Goal: Task Accomplishment & Management: Complete application form

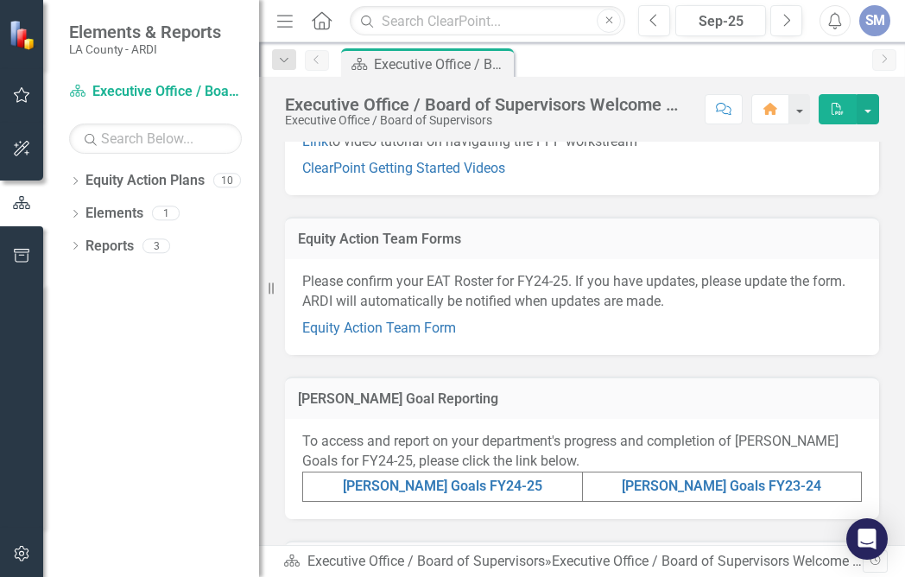
scroll to position [225, 0]
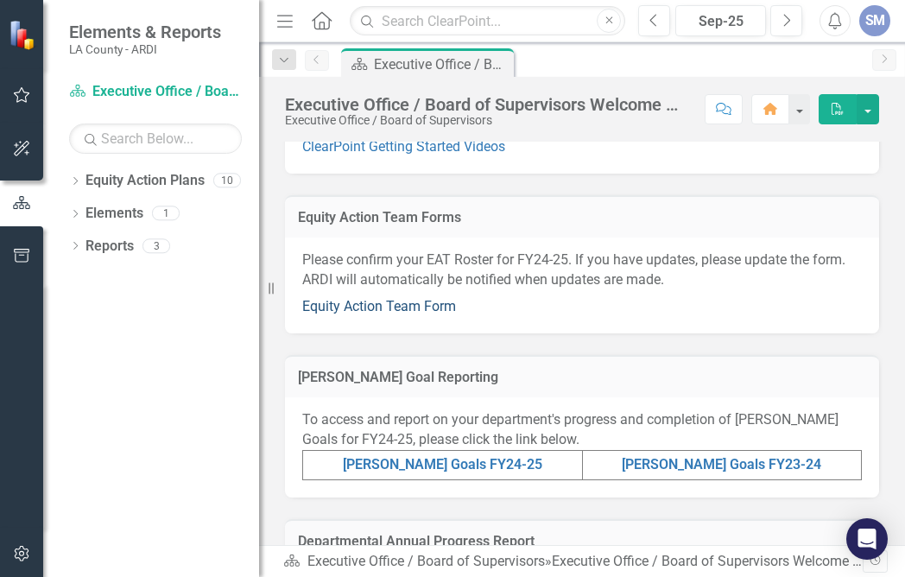
click at [379, 307] on link "Equity Action Team Form" at bounding box center [379, 306] width 154 height 16
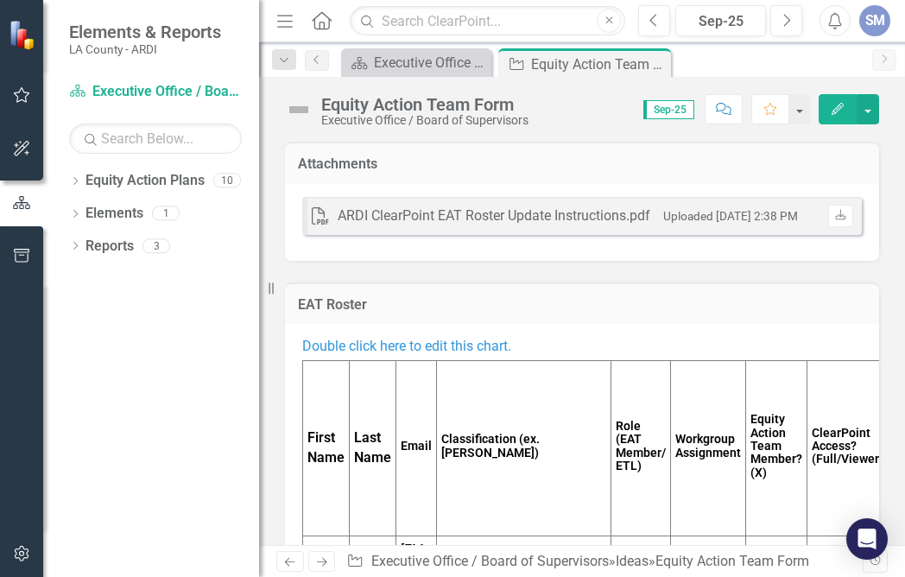
click at [463, 347] on span "Double click here to edit this chart." at bounding box center [406, 346] width 209 height 16
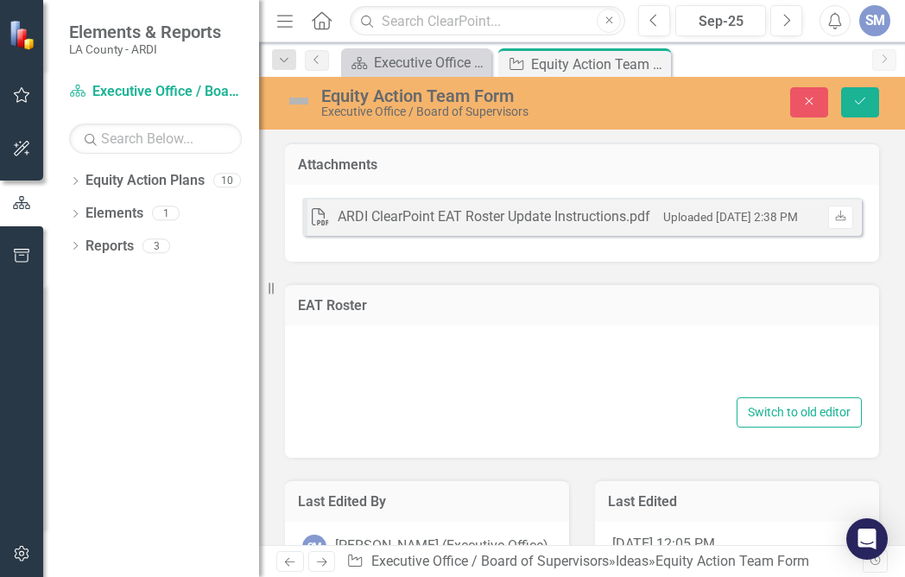
type textarea "<p><span style="color: #3598db;">Double click here to edit this chart.</span></…"
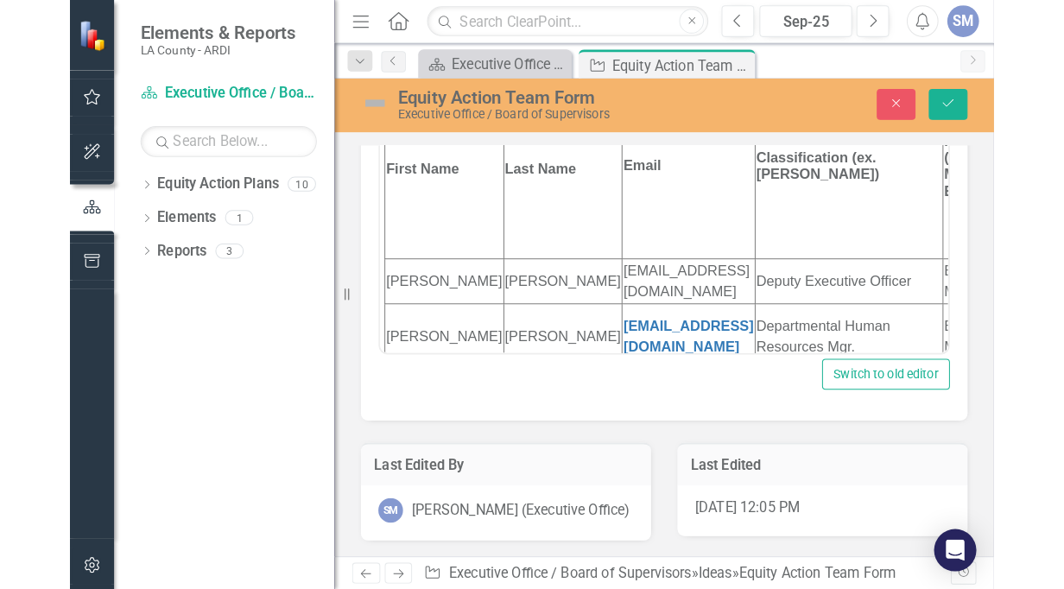
scroll to position [6, 0]
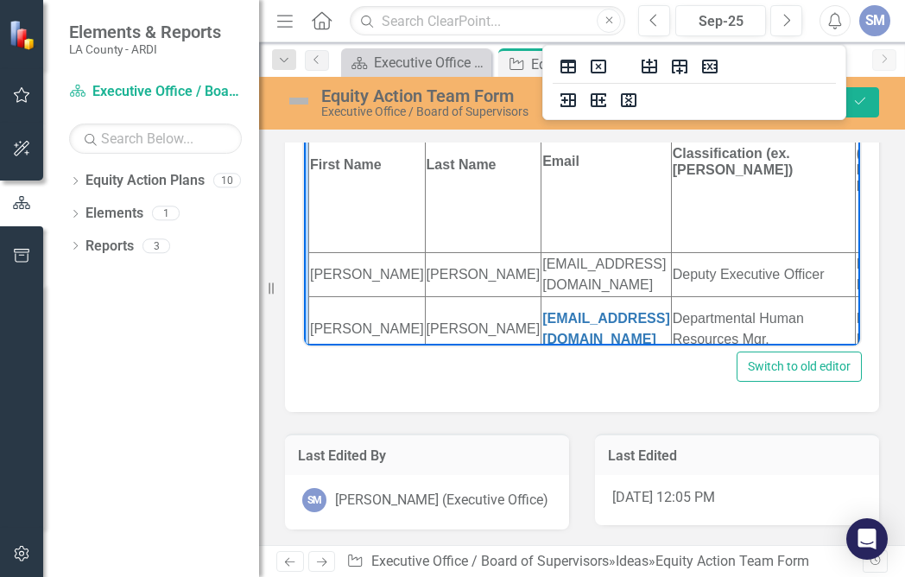
click at [855, 289] on td "EAT Member" at bounding box center [885, 273] width 60 height 44
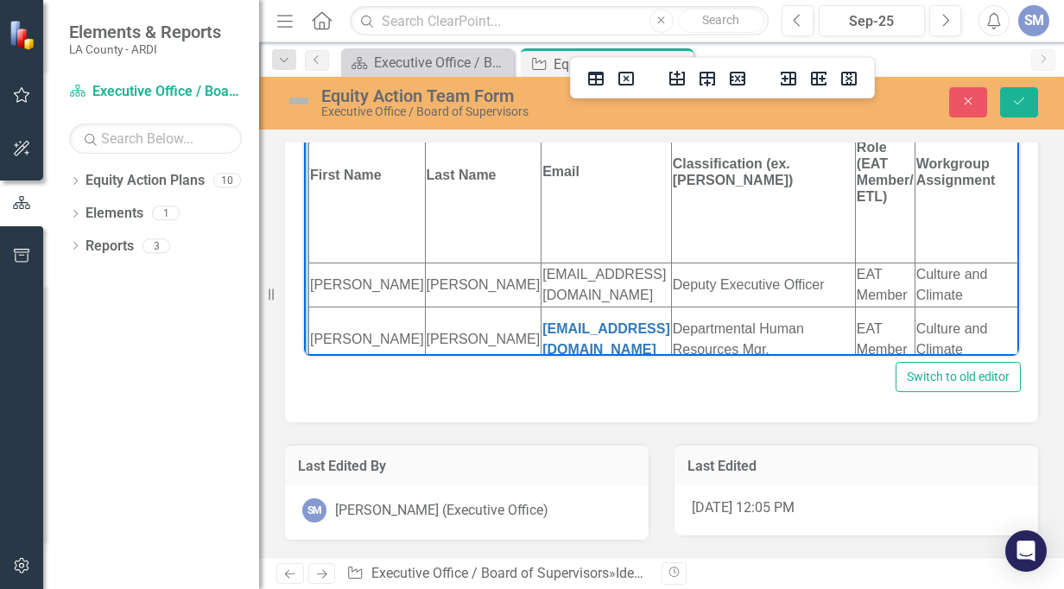
scroll to position [329, 0]
click at [855, 306] on td "EAT Member" at bounding box center [885, 285] width 60 height 44
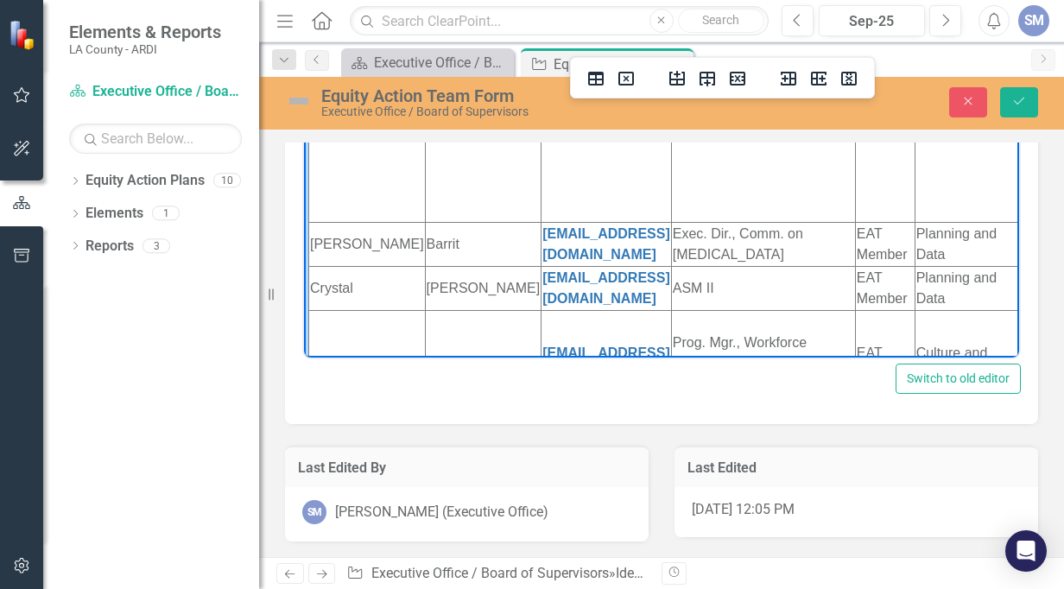
scroll to position [428, 0]
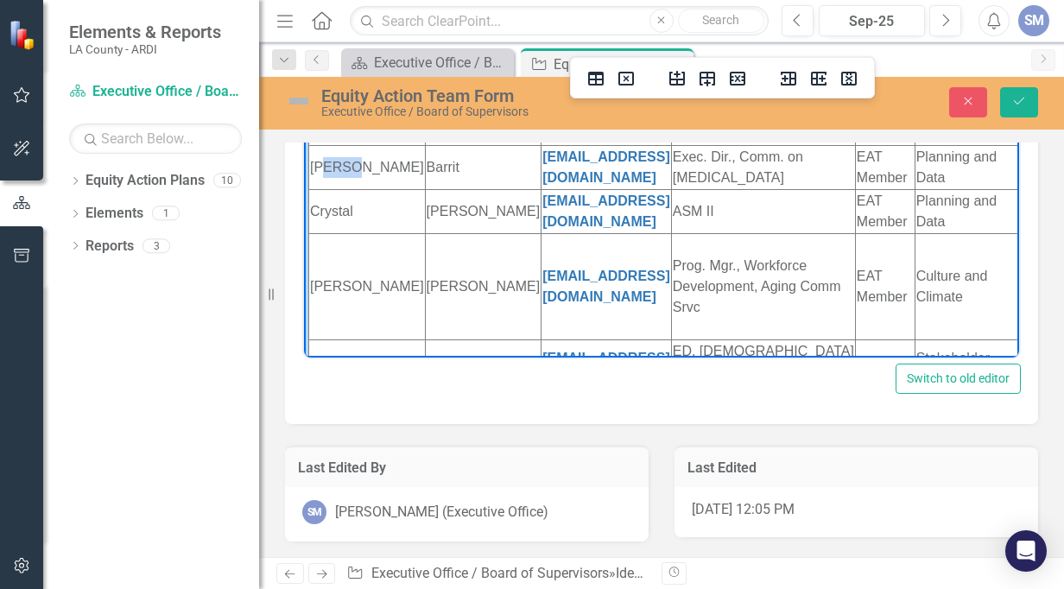
drag, startPoint x: 329, startPoint y: 233, endPoint x: 373, endPoint y: 238, distance: 44.4
click at [373, 188] on td "[PERSON_NAME]" at bounding box center [367, 166] width 117 height 44
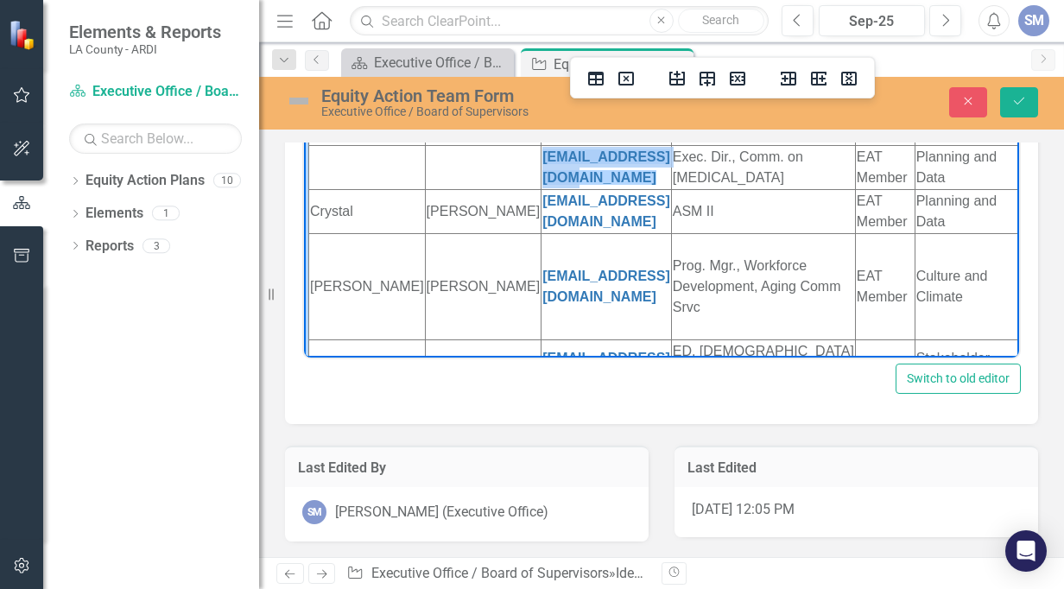
drag, startPoint x: 610, startPoint y: 241, endPoint x: 448, endPoint y: 245, distance: 161.6
click at [442, 245] on html "Double click here to edit this chart. First Name Last Name Email Classification…" at bounding box center [661, 143] width 715 height 1031
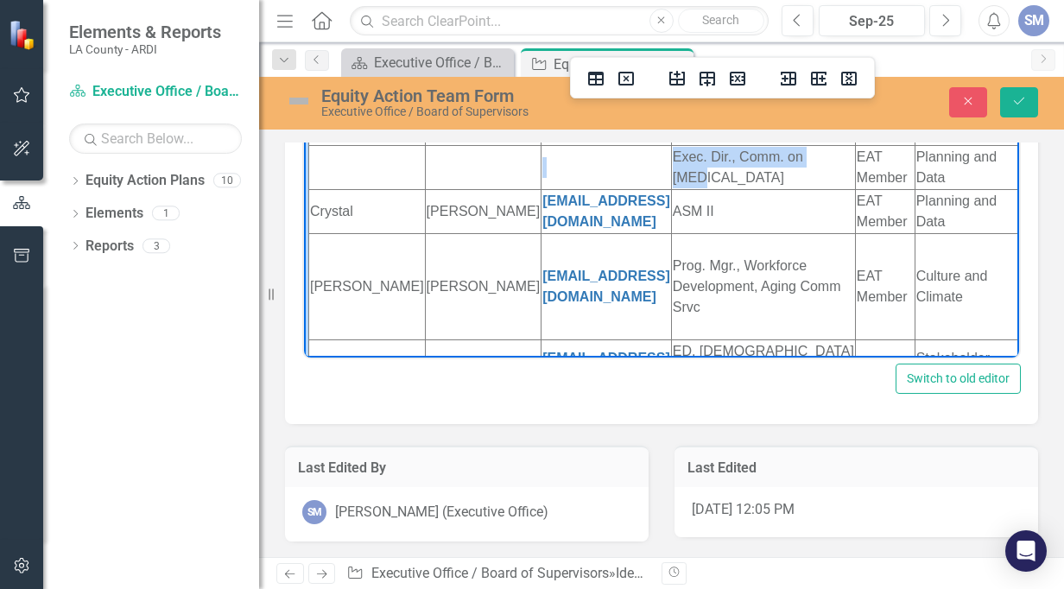
click at [715, 188] on td "Exec. Dir., Comm. on [MEDICAL_DATA]" at bounding box center [763, 166] width 184 height 44
drag, startPoint x: 823, startPoint y: 238, endPoint x: 774, endPoint y: 217, distance: 53.4
click at [855, 188] on td "EAT Member" at bounding box center [885, 166] width 60 height 44
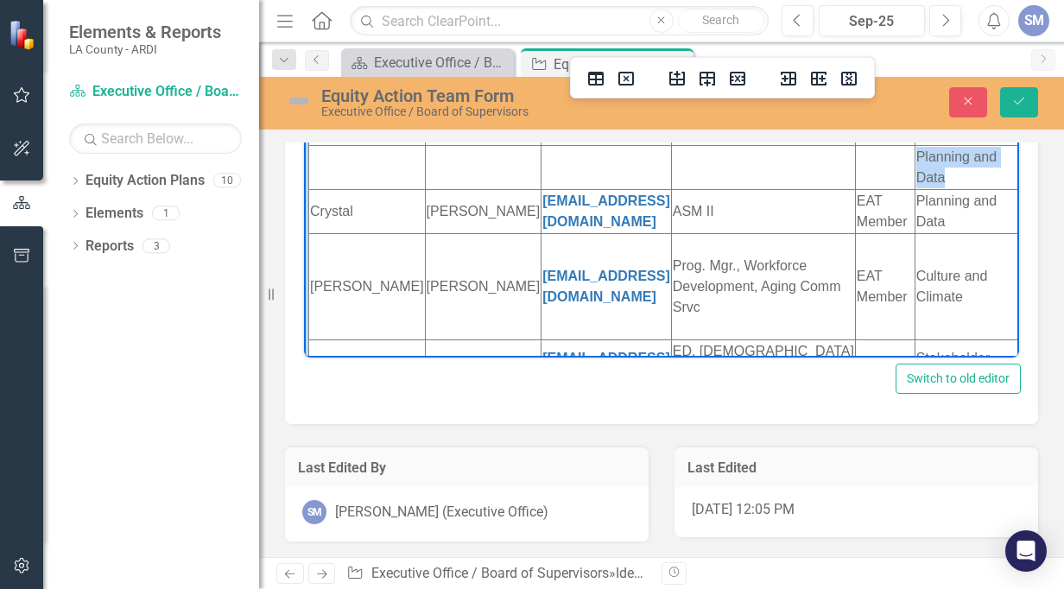
drag, startPoint x: 859, startPoint y: 238, endPoint x: 831, endPoint y: 216, distance: 35.1
click at [831, 216] on html "Double click here to edit this chart. First Name Last Name Email Classification…" at bounding box center [661, 143] width 715 height 1031
click at [904, 188] on td "X" at bounding box center [1052, 166] width 64 height 44
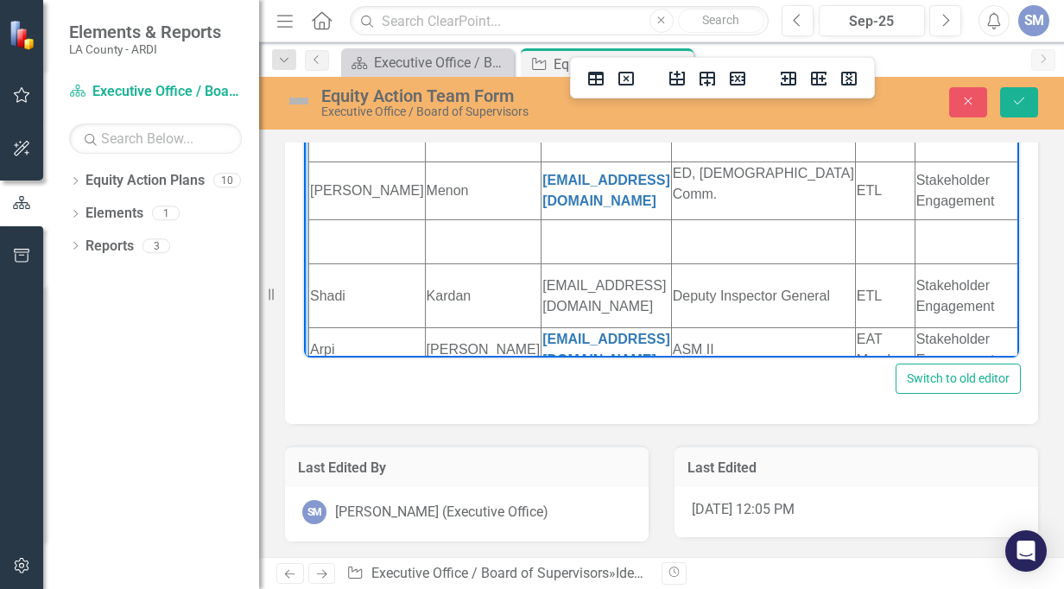
scroll to position [613, 0]
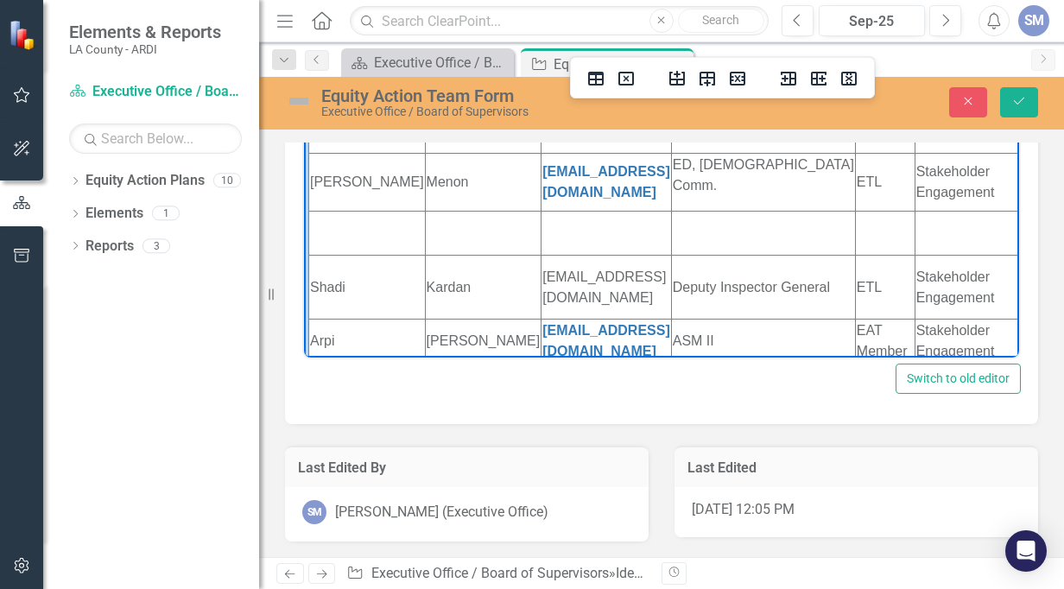
click at [904, 211] on td "X" at bounding box center [1052, 182] width 64 height 58
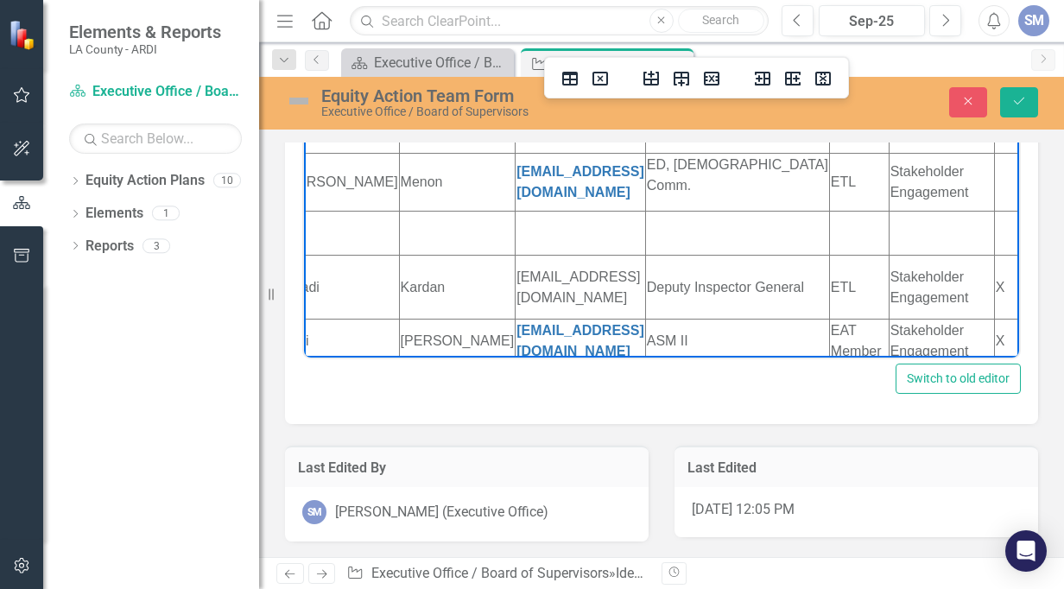
scroll to position [613, 29]
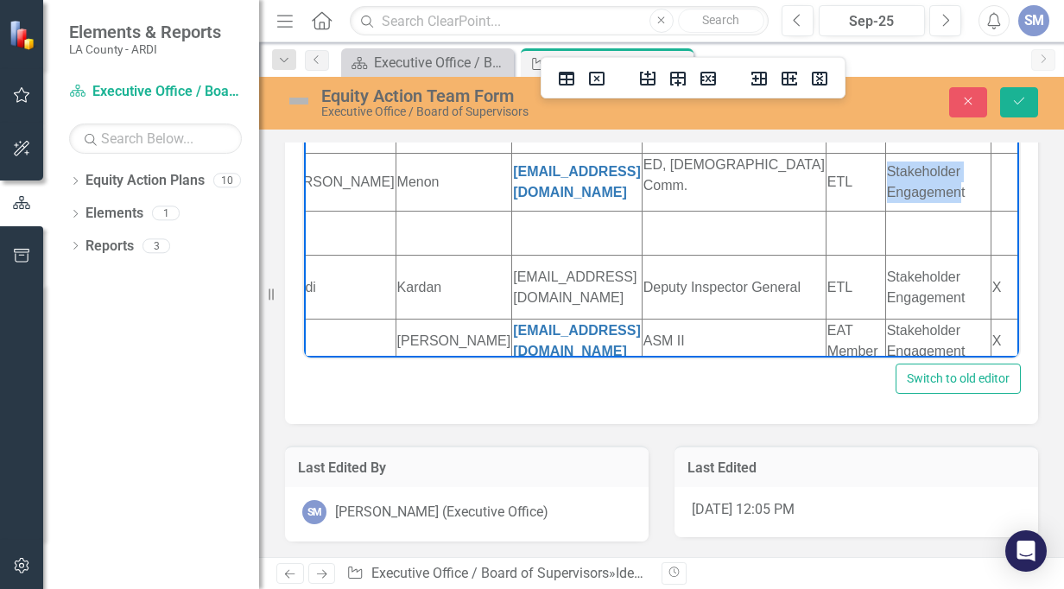
drag, startPoint x: 875, startPoint y: 246, endPoint x: 803, endPoint y: 232, distance: 73.0
click at [885, 211] on td "Stakeholder Engagement" at bounding box center [937, 182] width 105 height 58
click at [826, 211] on td "ETL" at bounding box center [856, 182] width 60 height 58
click at [698, 195] on p "ED, [DEMOGRAPHIC_DATA] Comm." at bounding box center [734, 174] width 181 height 41
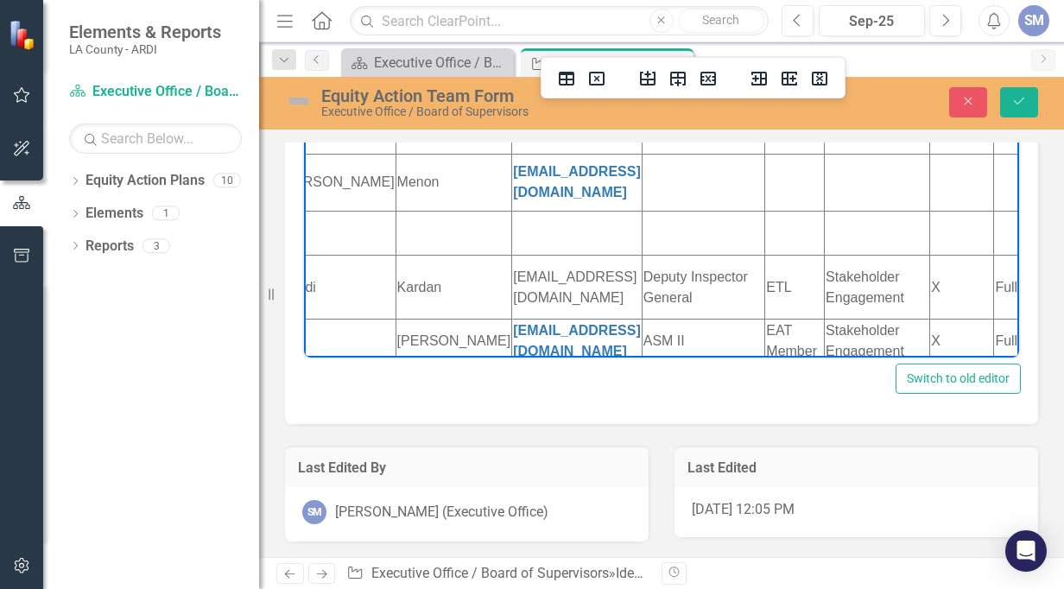
click at [627, 211] on td "[EMAIL_ADDRESS][DOMAIN_NAME]" at bounding box center [577, 182] width 130 height 58
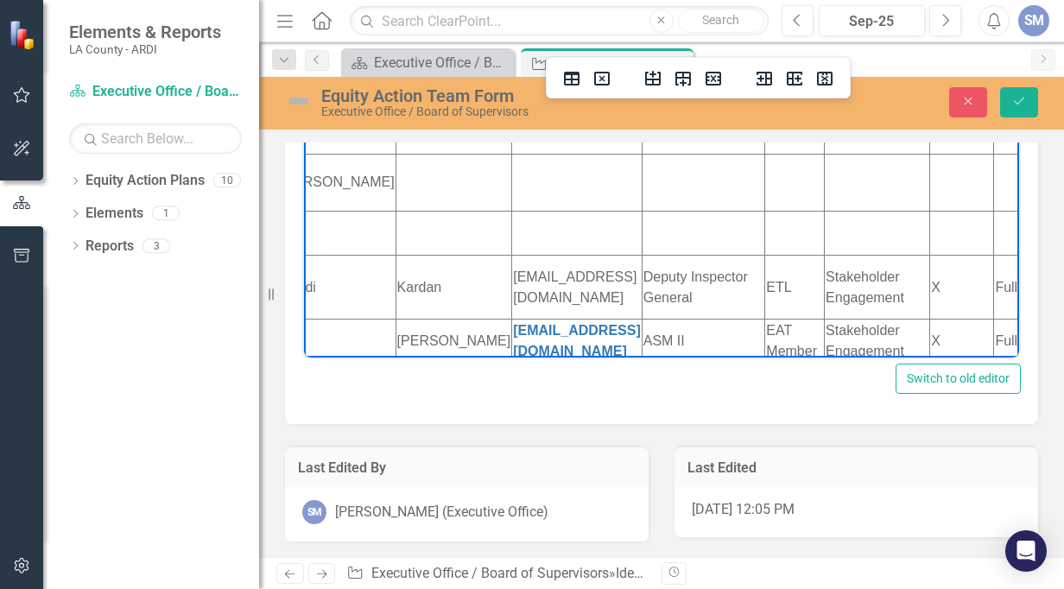
scroll to position [613, 0]
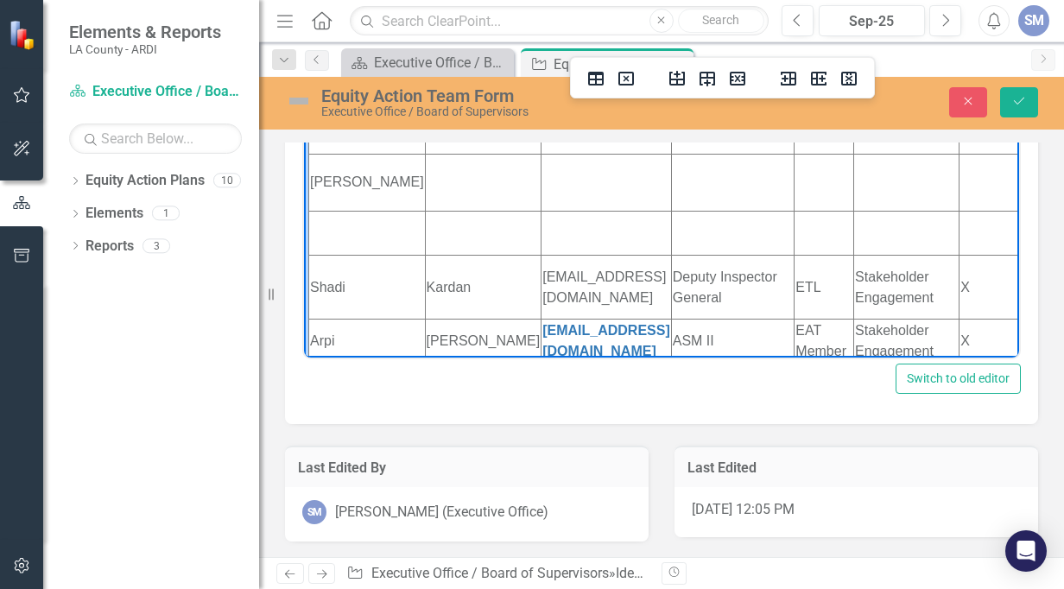
click at [356, 211] on td "[PERSON_NAME]" at bounding box center [367, 182] width 117 height 58
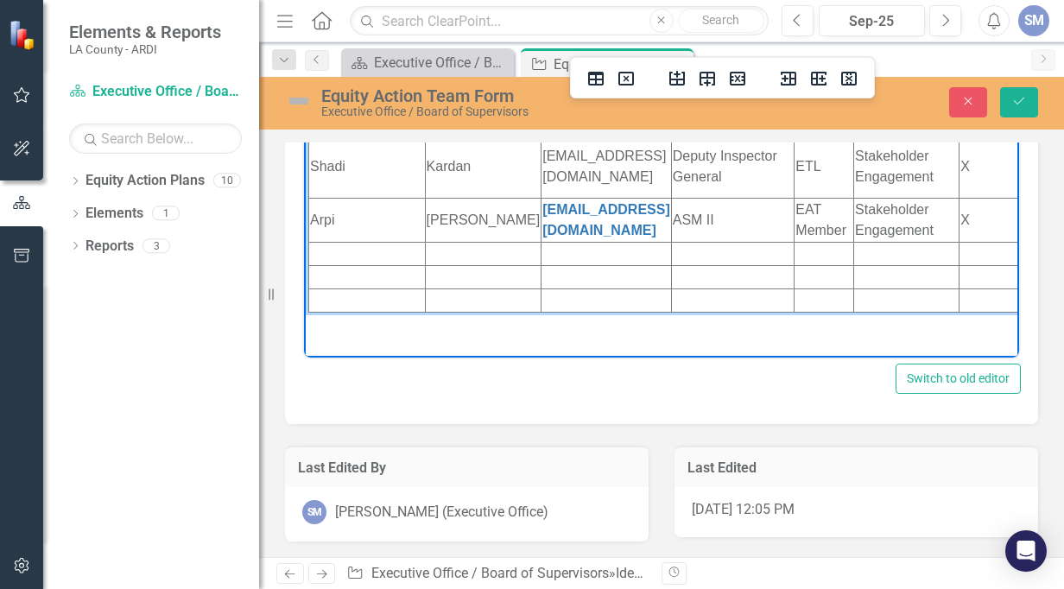
scroll to position [750, 0]
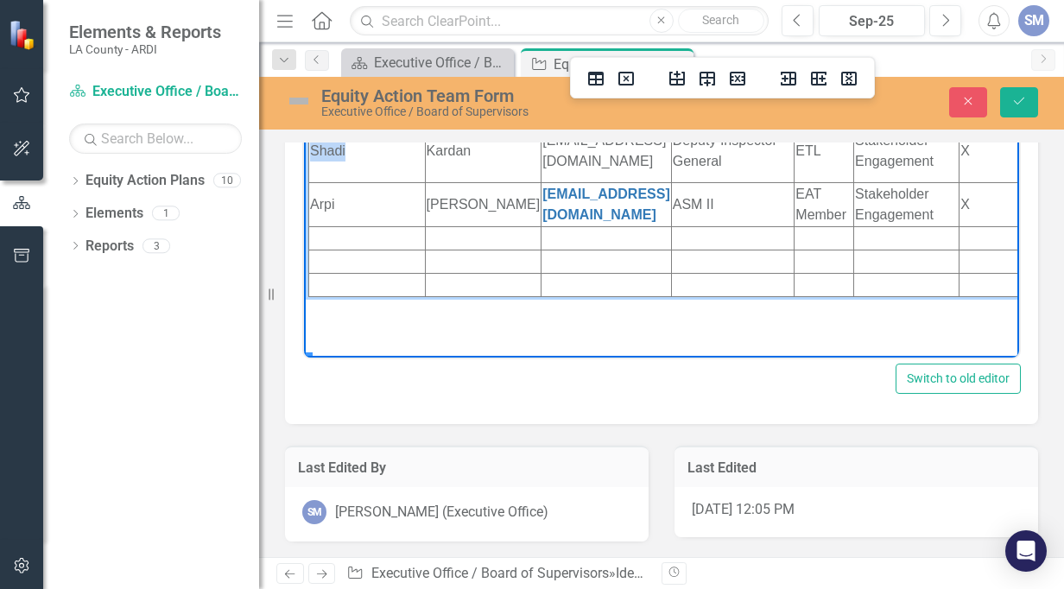
drag, startPoint x: 313, startPoint y: 211, endPoint x: 346, endPoint y: 213, distance: 32.9
click at [346, 182] on td "Shadi" at bounding box center [367, 149] width 117 height 65
drag, startPoint x: 418, startPoint y: 210, endPoint x: 378, endPoint y: 211, distance: 40.6
drag, startPoint x: 616, startPoint y: 213, endPoint x: 445, endPoint y: 213, distance: 171.0
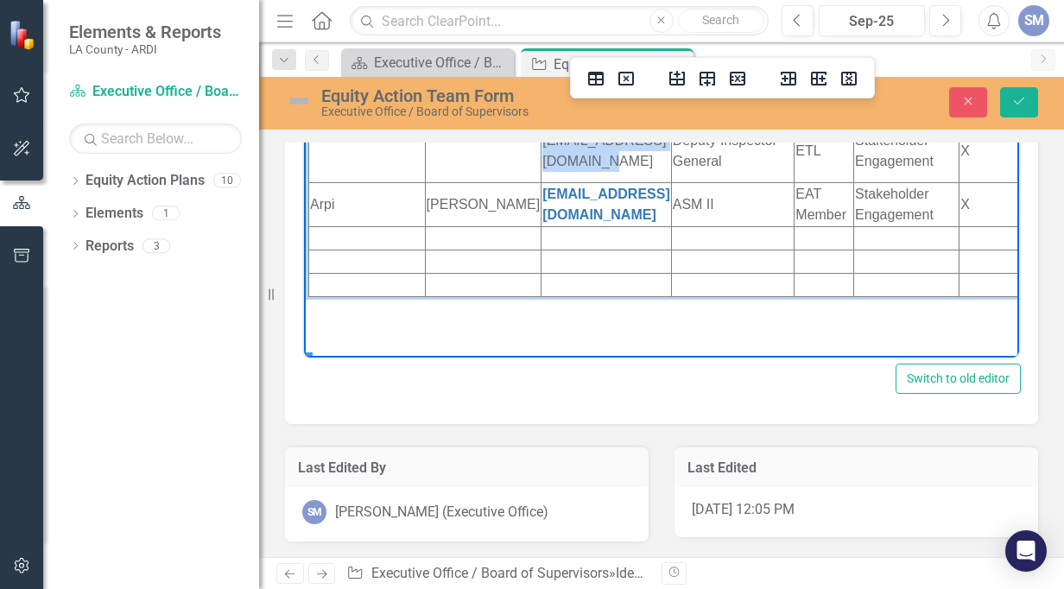
drag, startPoint x: 727, startPoint y: 232, endPoint x: 682, endPoint y: 195, distance: 58.3
click at [682, 182] on td "Deputy Inspector General" at bounding box center [733, 149] width 124 height 65
drag, startPoint x: 798, startPoint y: 213, endPoint x: 772, endPoint y: 211, distance: 26.0
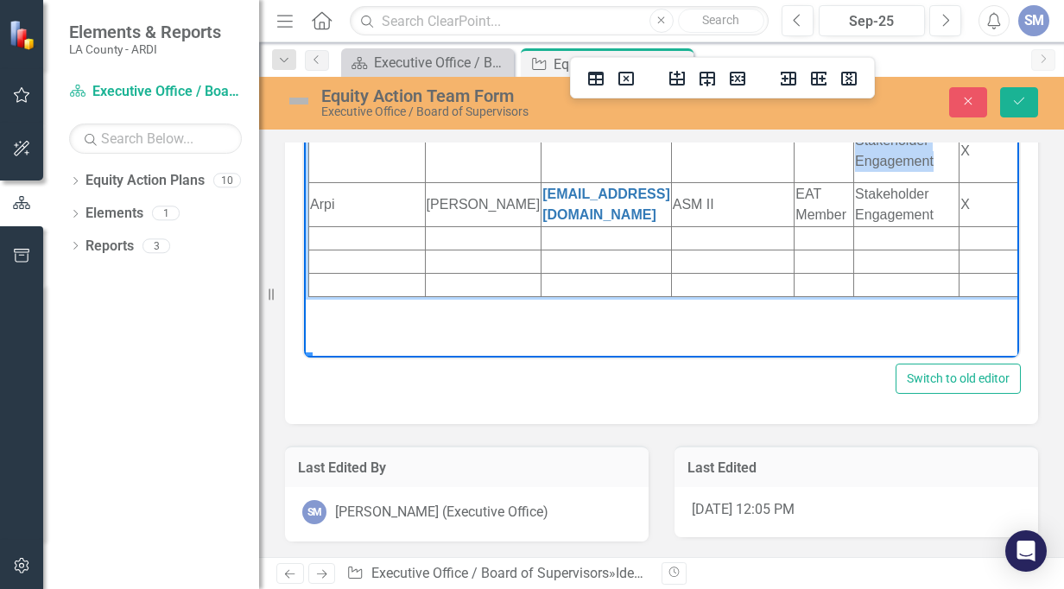
drag, startPoint x: 913, startPoint y: 225, endPoint x: 834, endPoint y: 195, distance: 84.7
click at [854, 182] on td "Stakeholder Engagement" at bounding box center [906, 149] width 105 height 65
drag, startPoint x: 336, startPoint y: 268, endPoint x: 310, endPoint y: 266, distance: 26.0
click at [310, 226] on td "Arpi" at bounding box center [367, 204] width 117 height 44
drag, startPoint x: 437, startPoint y: 270, endPoint x: 377, endPoint y: 270, distance: 60.5
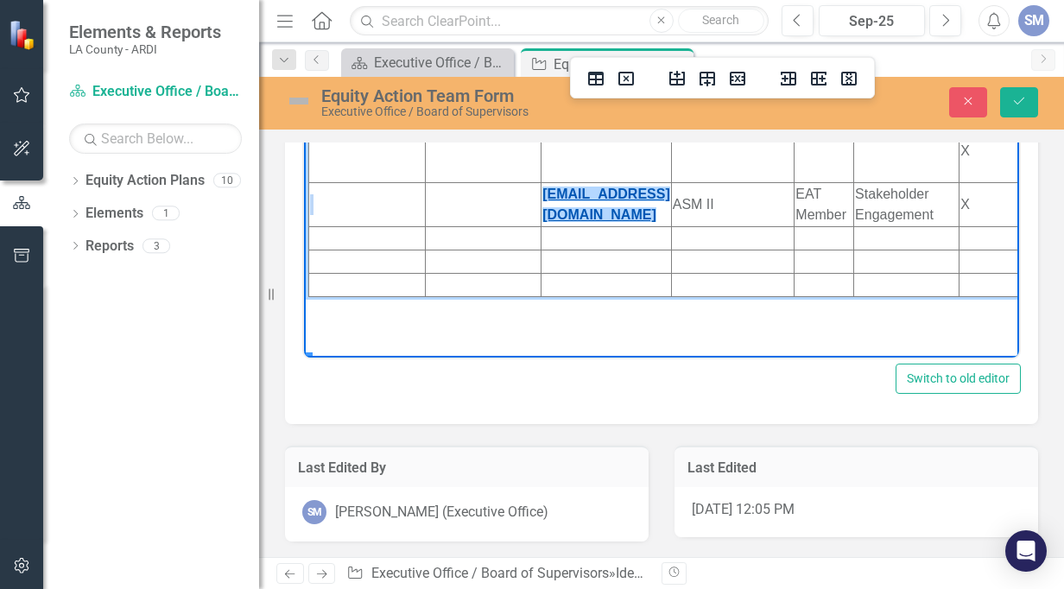
drag, startPoint x: 669, startPoint y: 268, endPoint x: 538, endPoint y: 268, distance: 131.3
click at [543, 221] on link "[EMAIL_ADDRESS][DOMAIN_NAME]" at bounding box center [607, 203] width 128 height 35
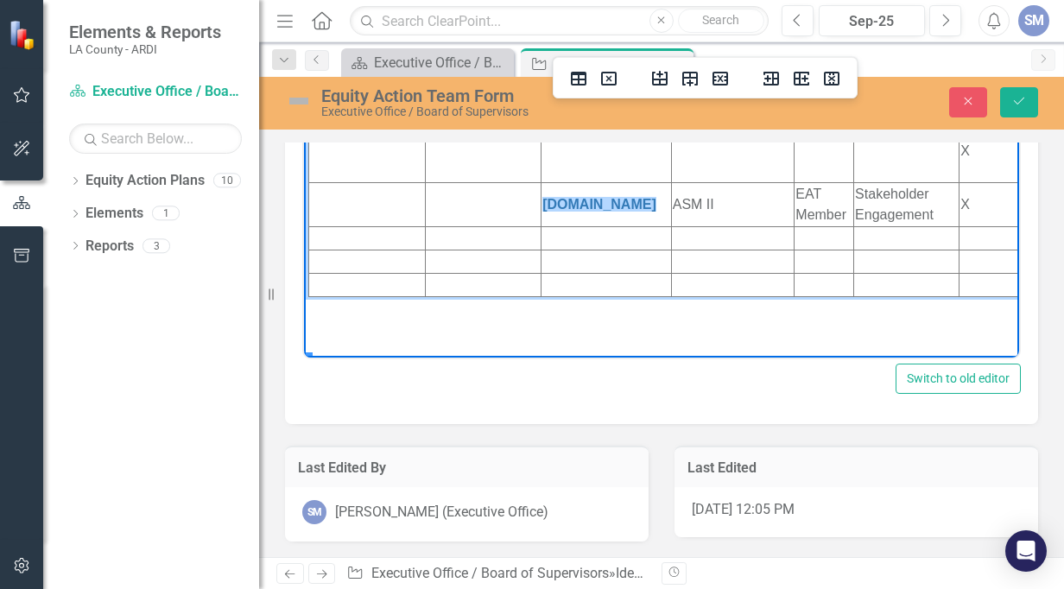
click at [582, 226] on td "[DOMAIN_NAME]﻿" at bounding box center [607, 204] width 130 height 44
click at [701, 226] on td "ASM II" at bounding box center [733, 204] width 124 height 44
click at [795, 226] on td "EAT Member" at bounding box center [825, 204] width 60 height 44
click at [878, 226] on td "Stakeholder Engagement" at bounding box center [906, 204] width 105 height 44
click at [904, 226] on td "X" at bounding box center [992, 204] width 64 height 44
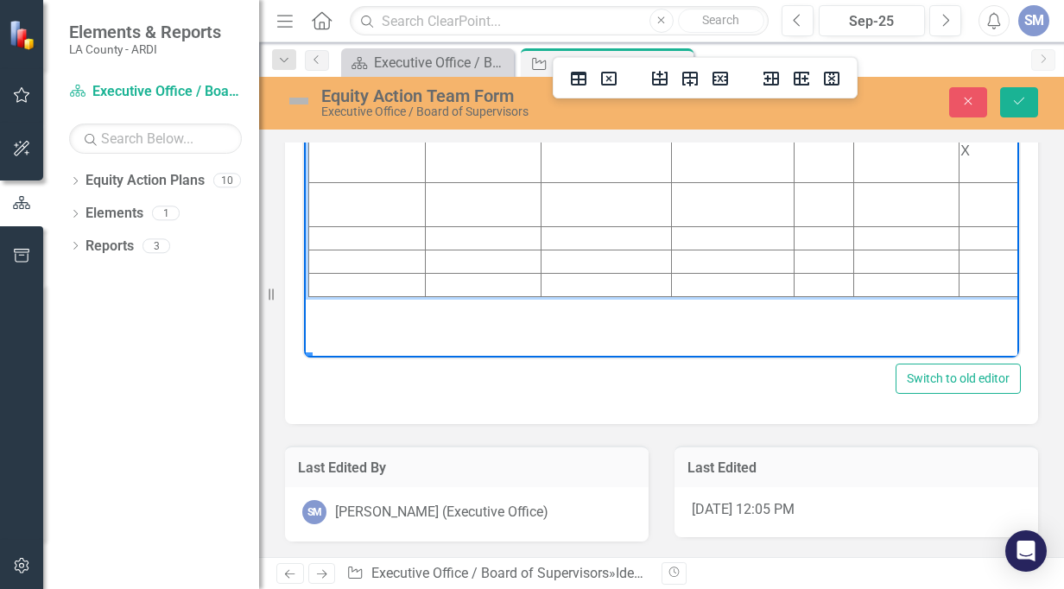
scroll to position [750, 55]
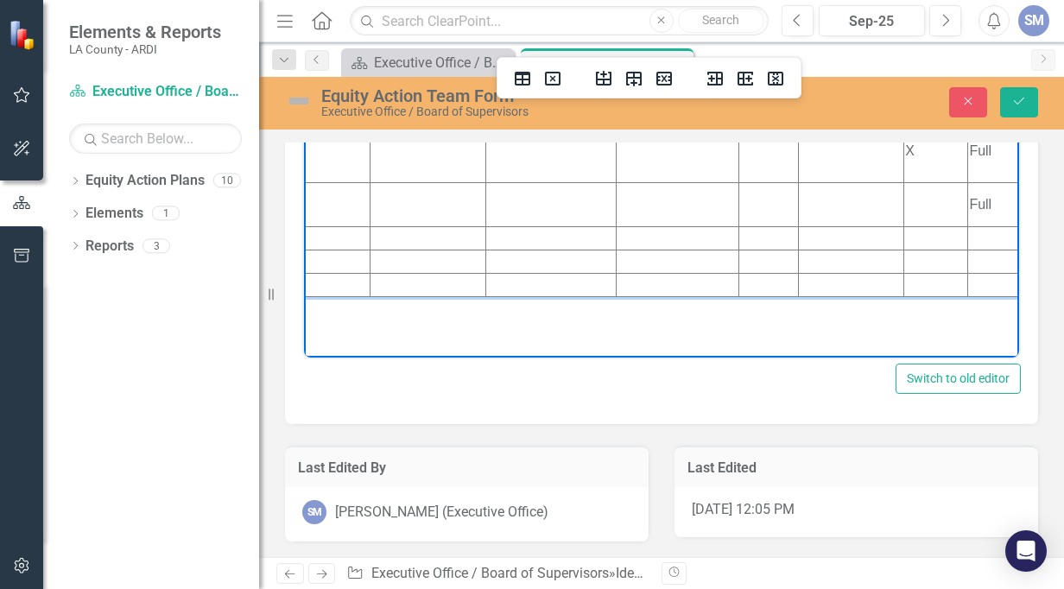
click at [904, 182] on td "Full" at bounding box center [1010, 149] width 85 height 65
click at [904, 182] on td "X" at bounding box center [936, 149] width 64 height 65
click at [904, 226] on td "Full" at bounding box center [1010, 204] width 85 height 44
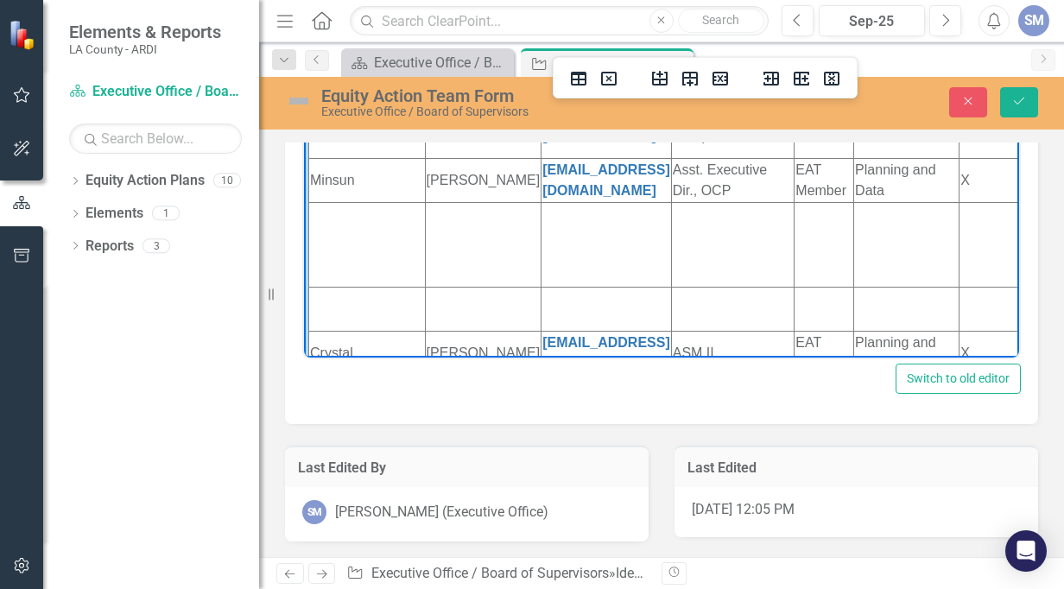
scroll to position [287, 0]
click at [337, 286] on td "Rich Text Area. Press ALT-0 for help." at bounding box center [367, 243] width 117 height 86
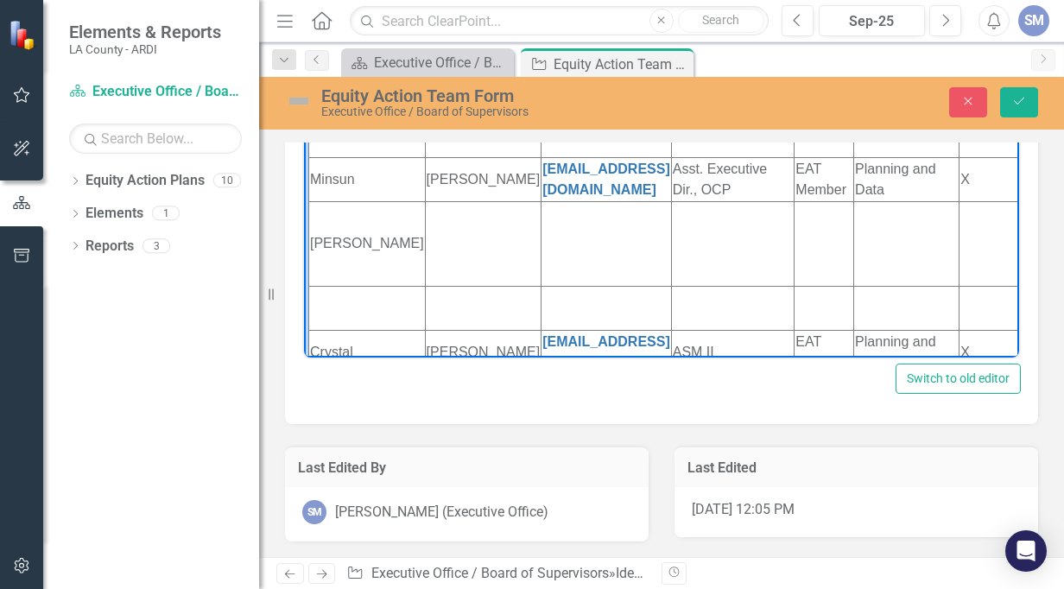
click at [425, 286] on td "Rich Text Area. Press ALT-0 for help." at bounding box center [483, 243] width 117 height 86
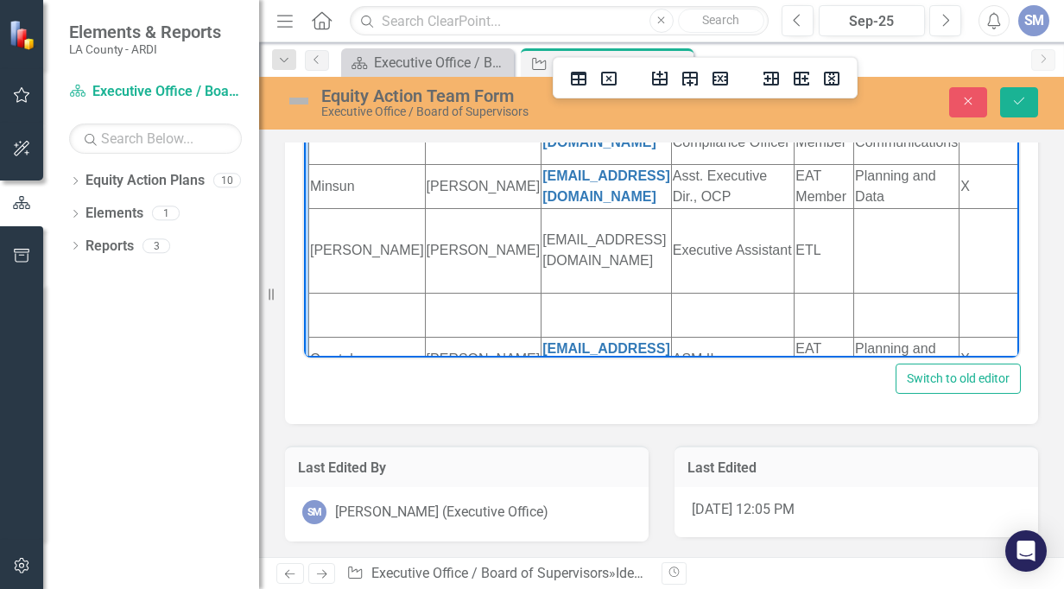
scroll to position [420, 0]
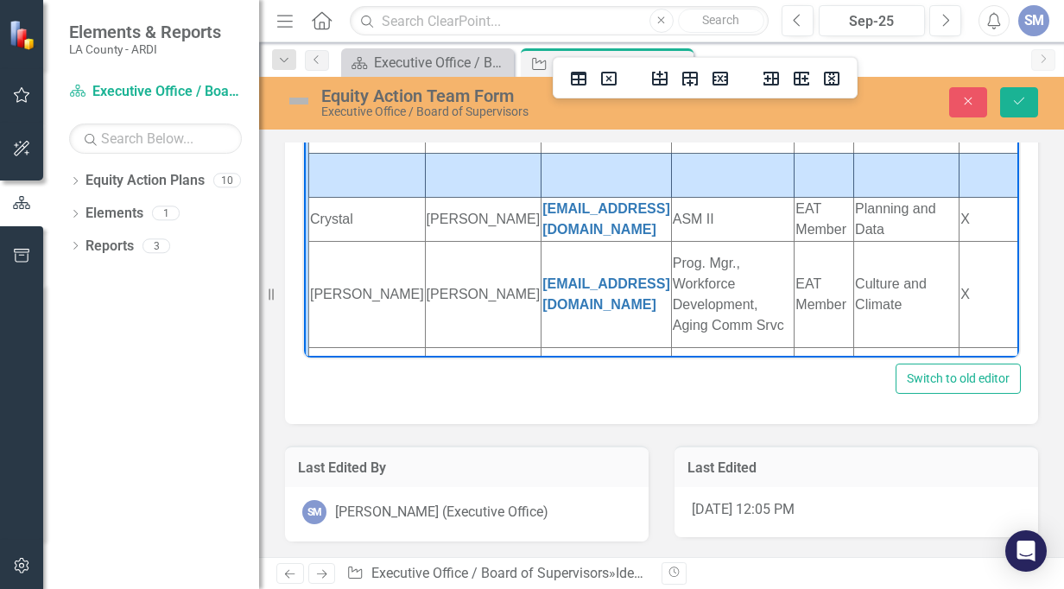
drag, startPoint x: 363, startPoint y: 240, endPoint x: 973, endPoint y: 223, distance: 610.1
click at [904, 197] on tr "Rich Text Area. Press ALT-0 for help." at bounding box center [735, 175] width 853 height 44
click at [715, 77] on icon "Delete row" at bounding box center [721, 79] width 16 height 14
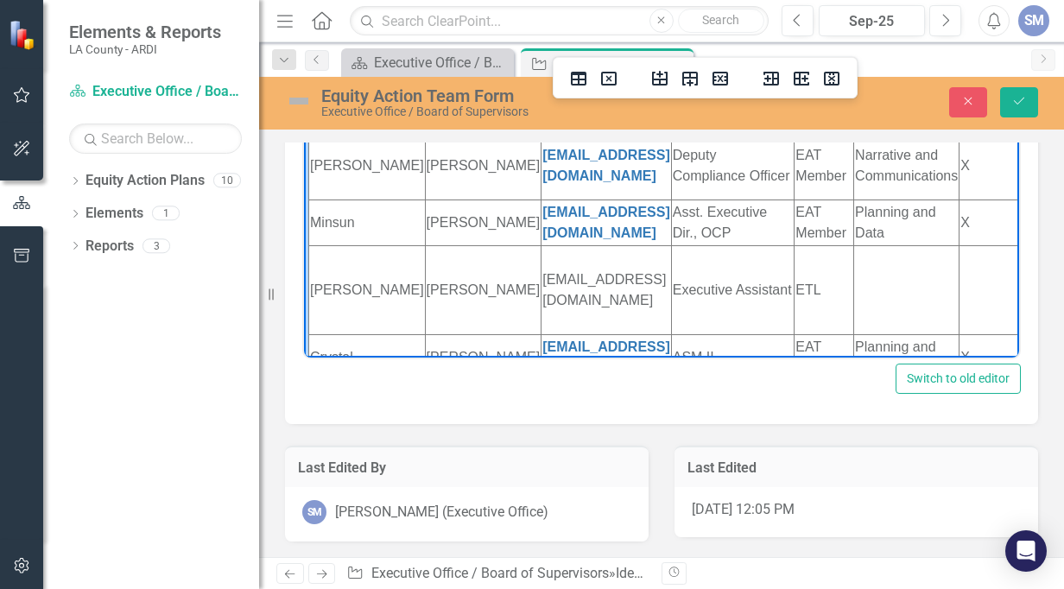
scroll to position [340, 0]
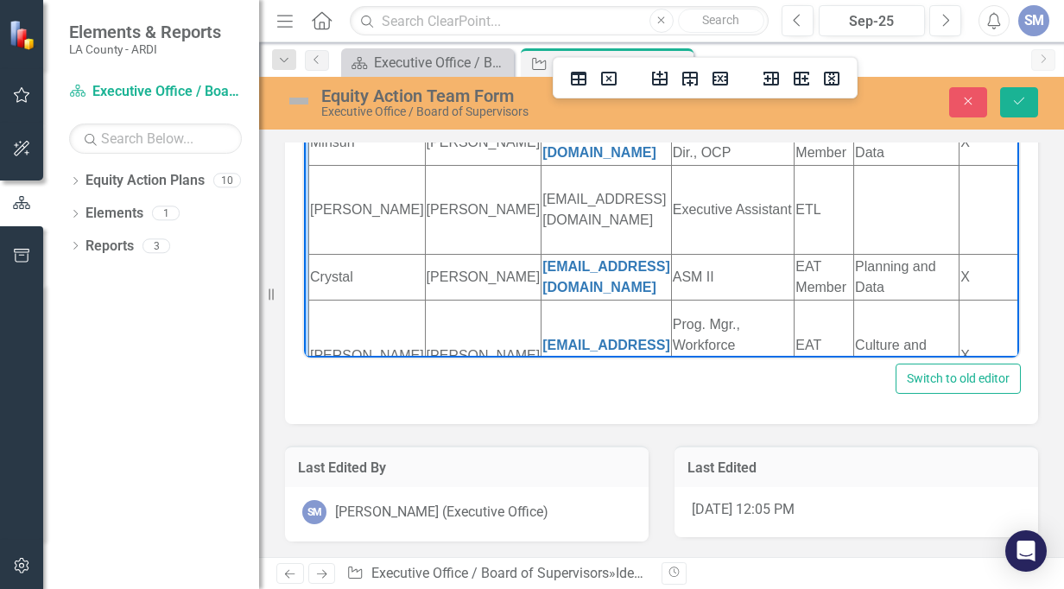
click at [904, 253] on td "Rich Text Area. Press ALT-0 for help." at bounding box center [992, 208] width 64 height 89
click at [904, 248] on td "Rich Text Area. Press ALT-0 for help." at bounding box center [1066, 208] width 85 height 89
click at [596, 252] on td "[EMAIL_ADDRESS][DOMAIN_NAME]" at bounding box center [607, 208] width 130 height 89
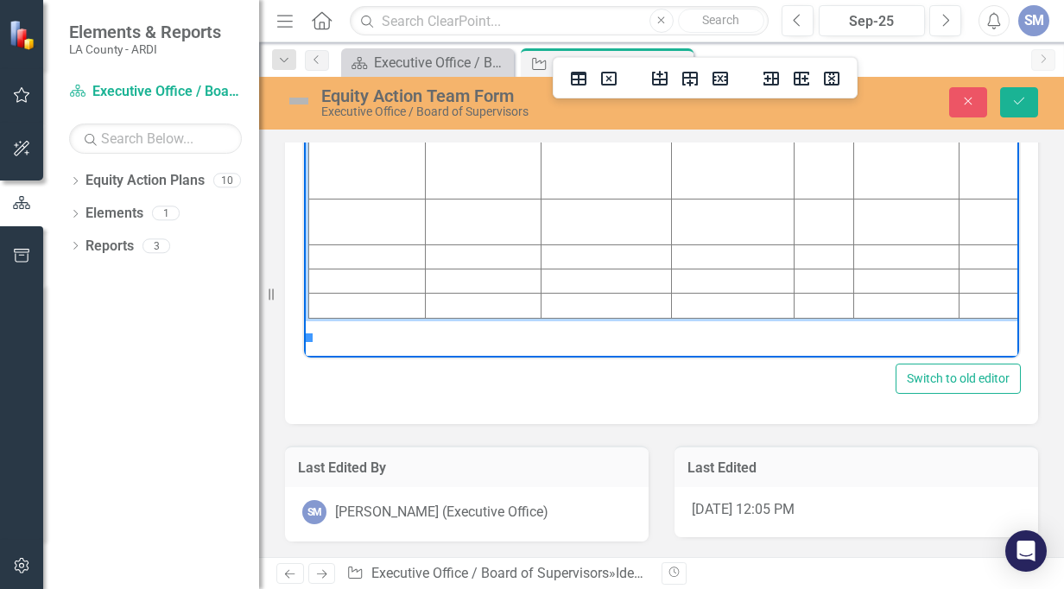
scroll to position [757, 0]
click at [355, 172] on td "Rich Text Area. Press ALT-0 for help." at bounding box center [367, 163] width 117 height 67
click at [722, 73] on icon "Delete row" at bounding box center [720, 78] width 21 height 21
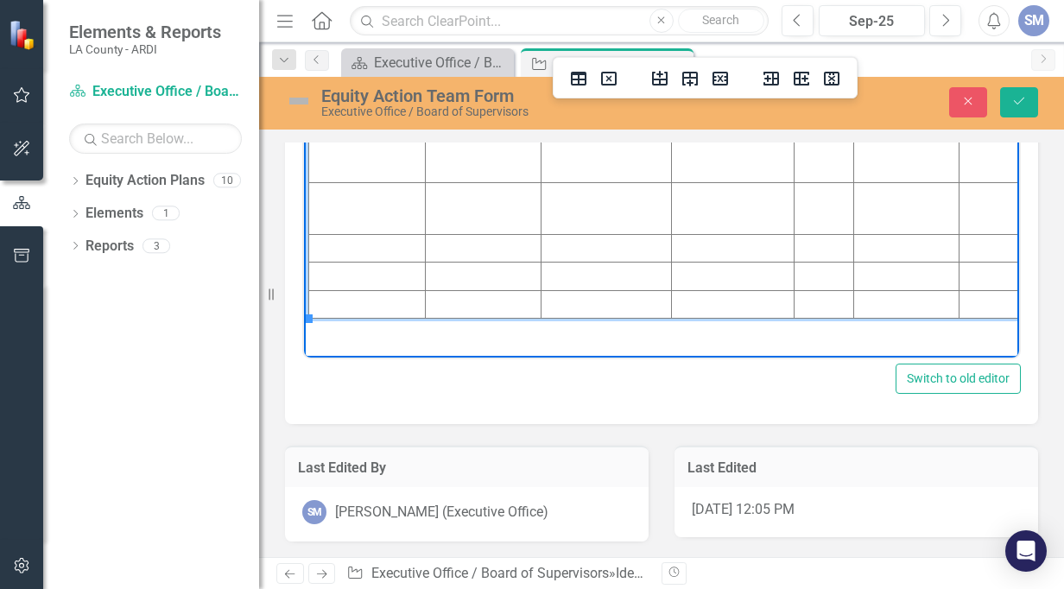
click at [722, 73] on icon "Delete row" at bounding box center [720, 78] width 21 height 21
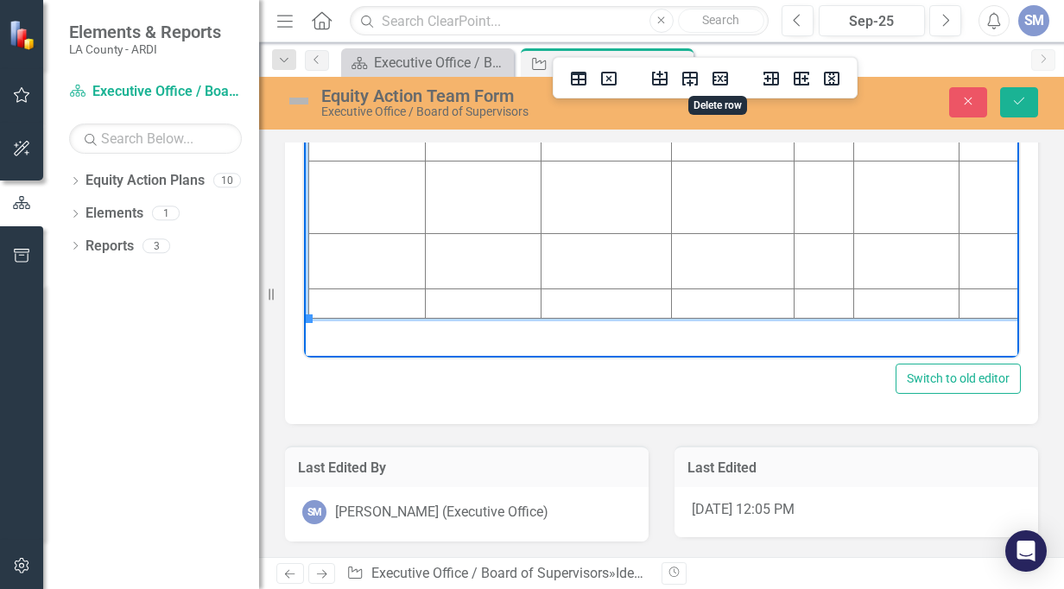
click at [722, 73] on icon "Delete row" at bounding box center [720, 78] width 21 height 21
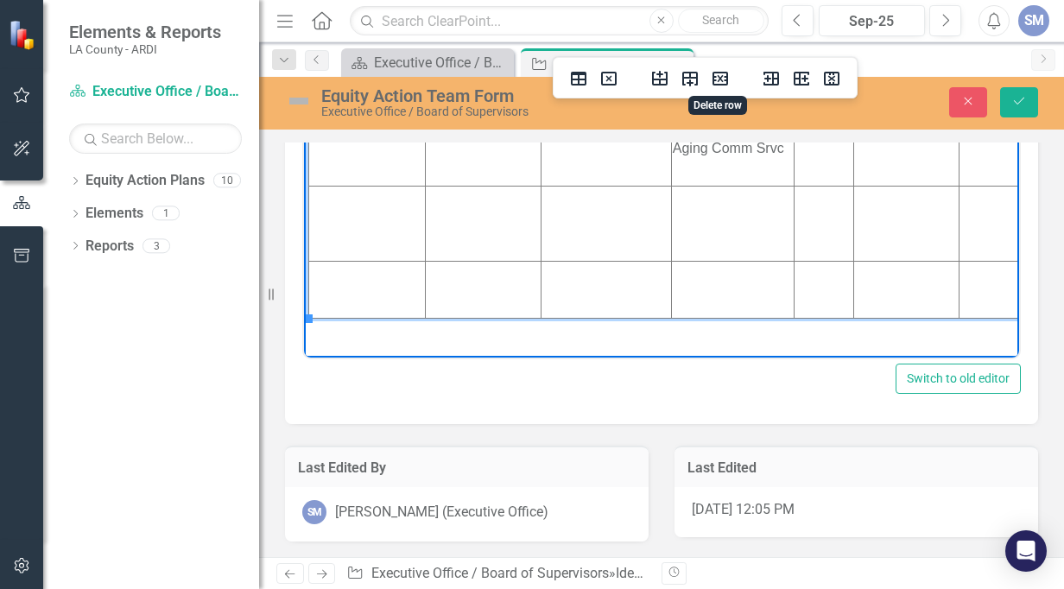
click at [722, 73] on icon "Delete row" at bounding box center [720, 78] width 21 height 21
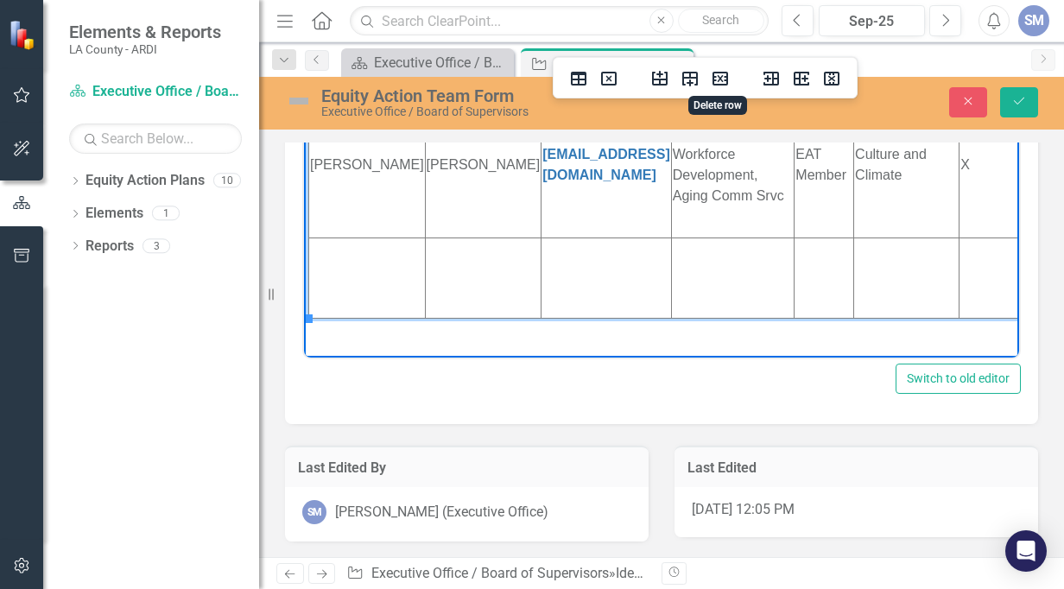
click at [722, 73] on icon "Delete row" at bounding box center [720, 78] width 21 height 21
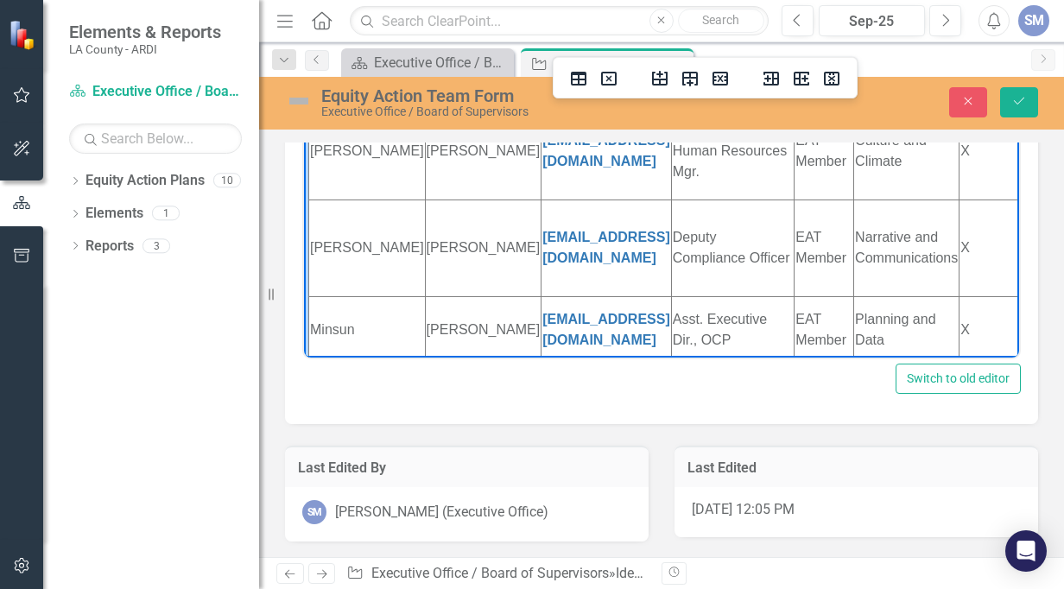
scroll to position [327, 0]
click at [904, 100] on icon "Save" at bounding box center [1020, 101] width 16 height 12
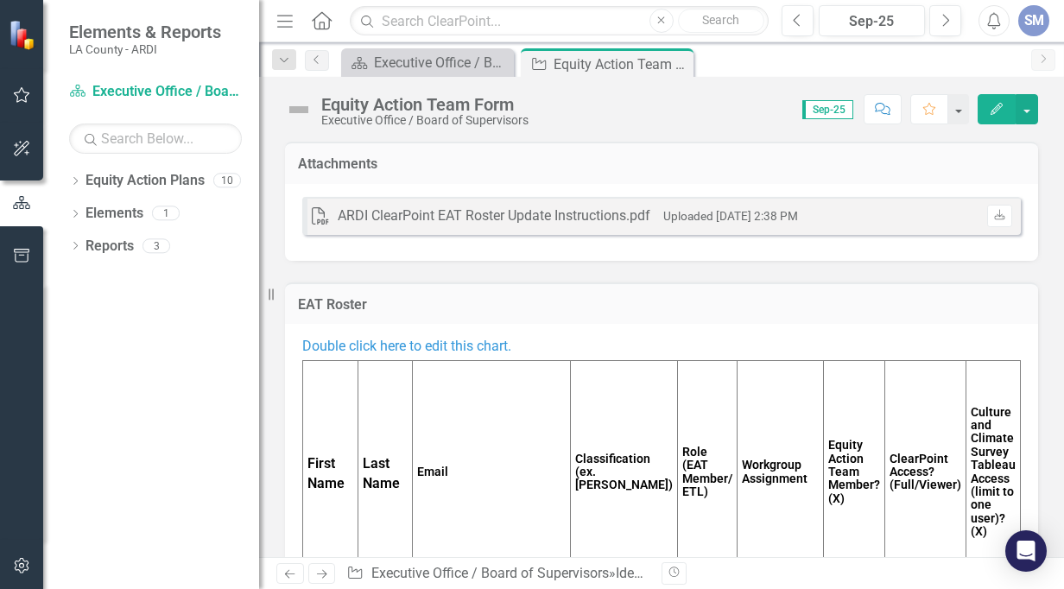
click at [904, 349] on p "Double click here to edit this chart." at bounding box center [661, 348] width 719 height 23
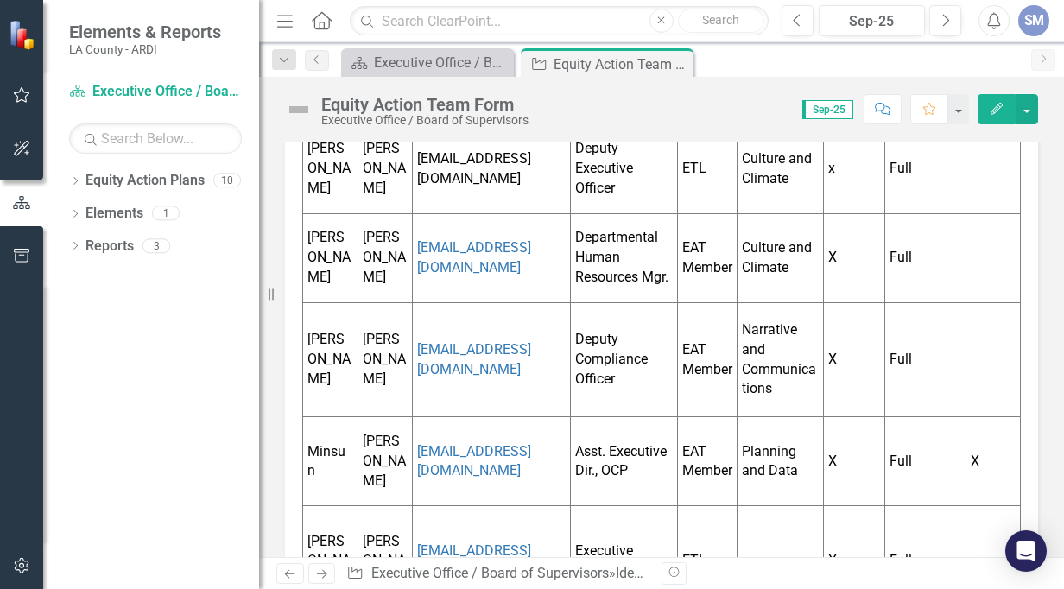
scroll to position [465, 0]
